Goal: Task Accomplishment & Management: Manage account settings

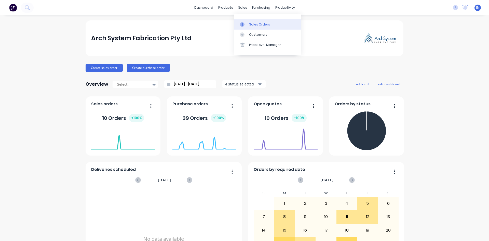
click at [244, 27] on link "Sales Orders" at bounding box center [267, 24] width 67 height 10
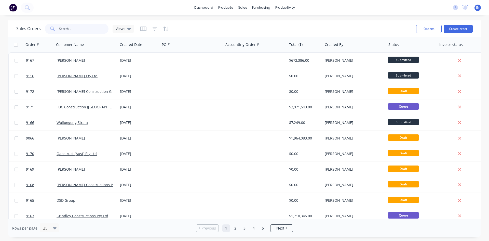
click at [63, 32] on input "text" at bounding box center [84, 29] width 50 height 10
type input "9170"
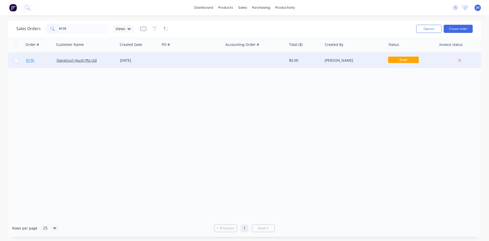
click at [43, 61] on link "9170" at bounding box center [41, 60] width 31 height 15
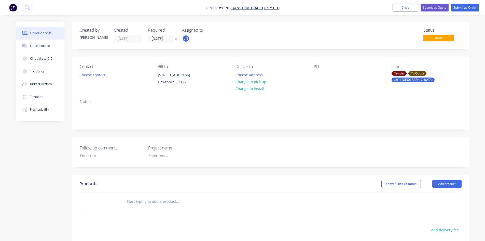
click at [434, 34] on div "Draft" at bounding box center [438, 30] width 11 height 10
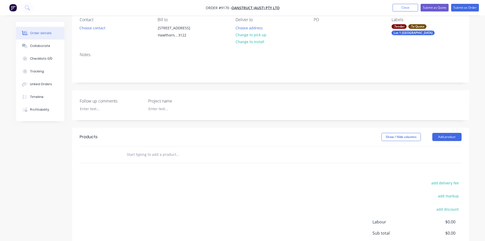
scroll to position [76, 0]
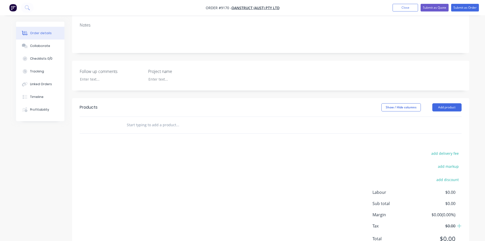
click at [161, 127] on input "text" at bounding box center [178, 125] width 102 height 10
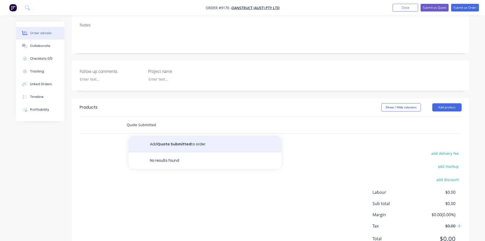
type input "Quote Submitted"
click at [152, 144] on button "Add Quote Submitted to order" at bounding box center [205, 144] width 153 height 16
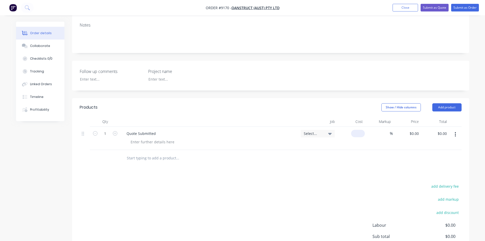
click at [355, 135] on div "$0.00" at bounding box center [351, 138] width 28 height 23
type input "$972,210.00"
click at [334, 166] on div "Products Show / Hide columns Add product Qty Job Cost Markup Price Total 1 Quot…" at bounding box center [270, 193] width 397 height 190
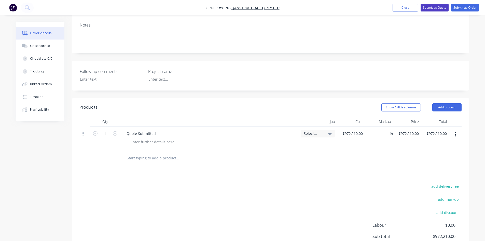
click at [433, 7] on button "Submit as Quote" at bounding box center [435, 8] width 28 height 8
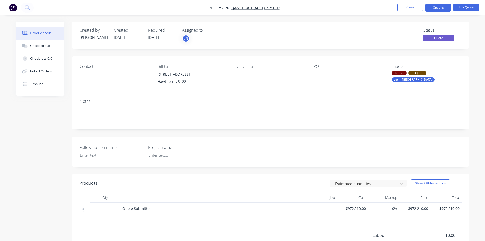
click at [410, 73] on div ".To Quote" at bounding box center [417, 73] width 18 height 5
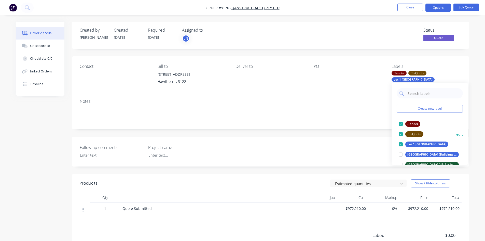
click at [401, 134] on div at bounding box center [401, 134] width 10 height 10
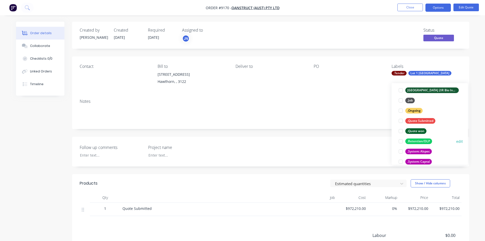
scroll to position [76, 0]
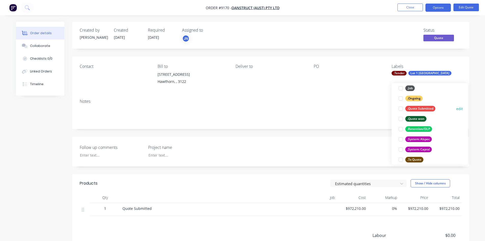
click at [399, 108] on div at bounding box center [401, 108] width 10 height 10
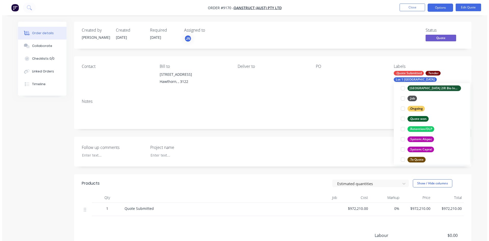
scroll to position [15, 0]
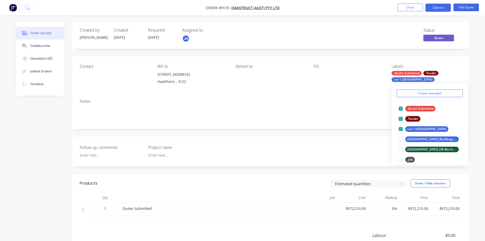
click at [351, 87] on div "Contact Bill to [STREET_ADDRESS] Deliver to PO Labels .Quote Submitted .Tender …" at bounding box center [270, 75] width 397 height 38
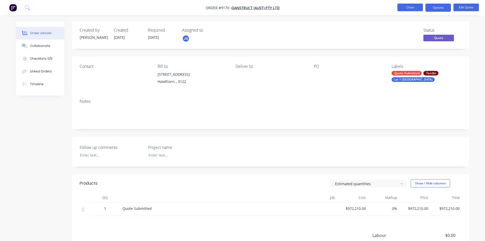
click at [413, 8] on button "Close" at bounding box center [409, 8] width 25 height 8
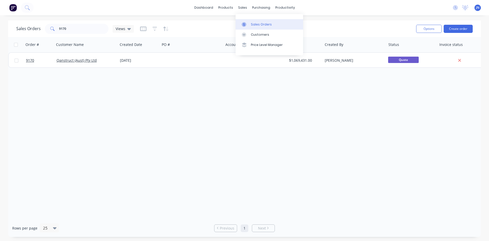
click at [247, 25] on div at bounding box center [246, 24] width 8 height 5
drag, startPoint x: 63, startPoint y: 30, endPoint x: 52, endPoint y: 30, distance: 10.9
click at [52, 30] on div "9170" at bounding box center [77, 29] width 64 height 10
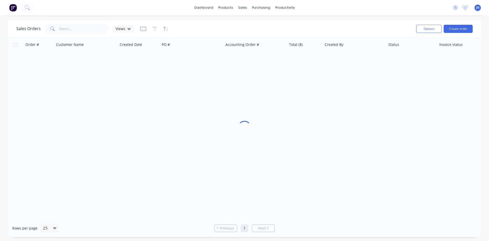
click at [214, 25] on div "Sales Orders Views" at bounding box center [214, 28] width 396 height 12
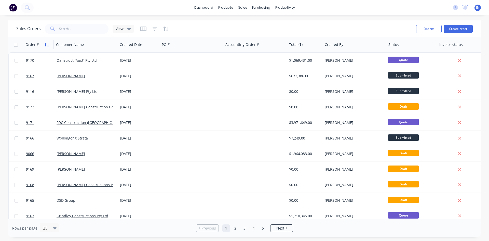
click at [44, 45] on button "button" at bounding box center [47, 45] width 8 height 8
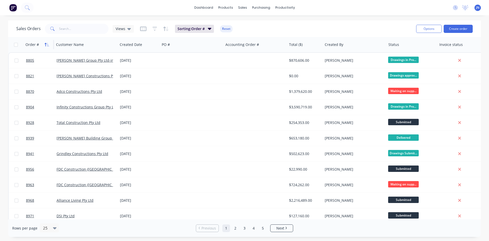
click at [46, 45] on icon "button" at bounding box center [47, 45] width 5 height 4
